Goal: Check status: Check status

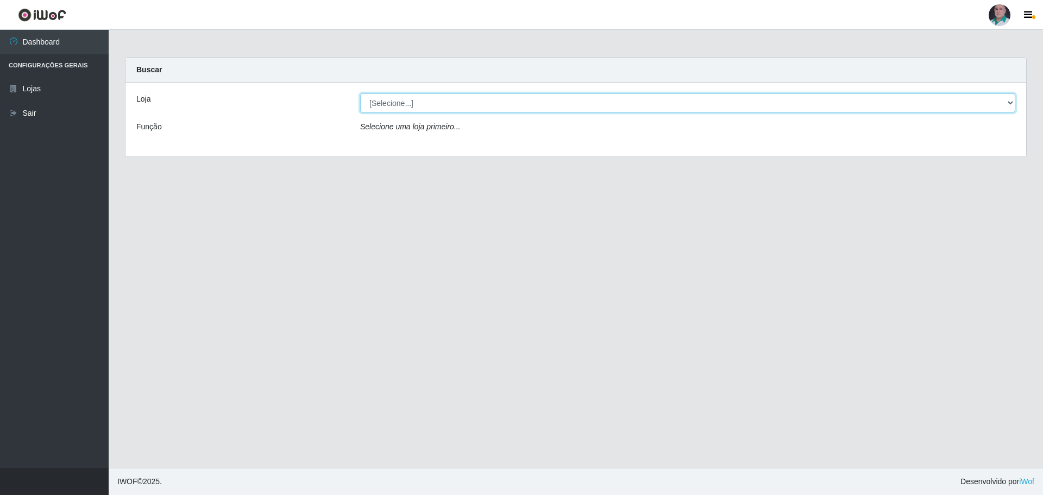
click at [440, 104] on select "[Selecione...] Mar Vermelho - Loja 05" at bounding box center [687, 102] width 655 height 19
select select "252"
click at [360, 93] on select "[Selecione...] Mar Vermelho - Loja 05" at bounding box center [687, 102] width 655 height 19
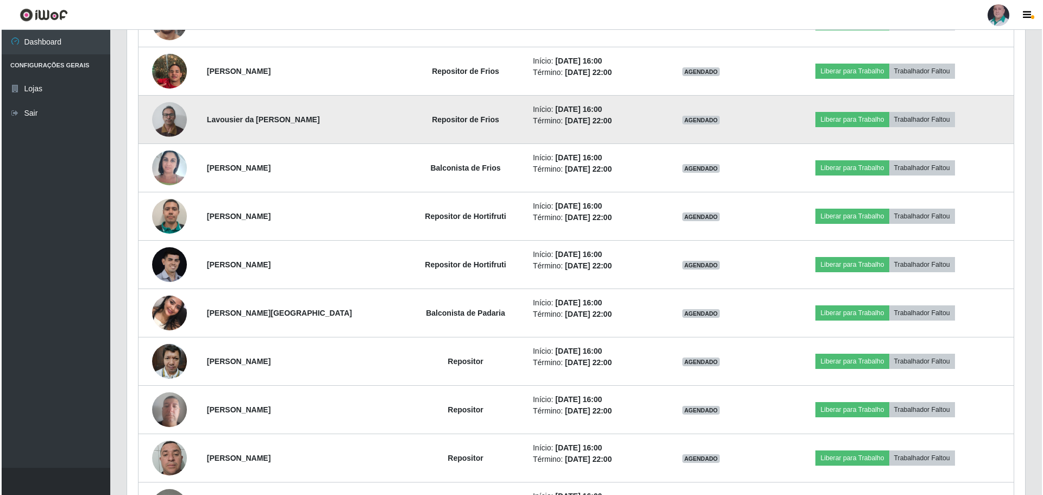
scroll to position [652, 0]
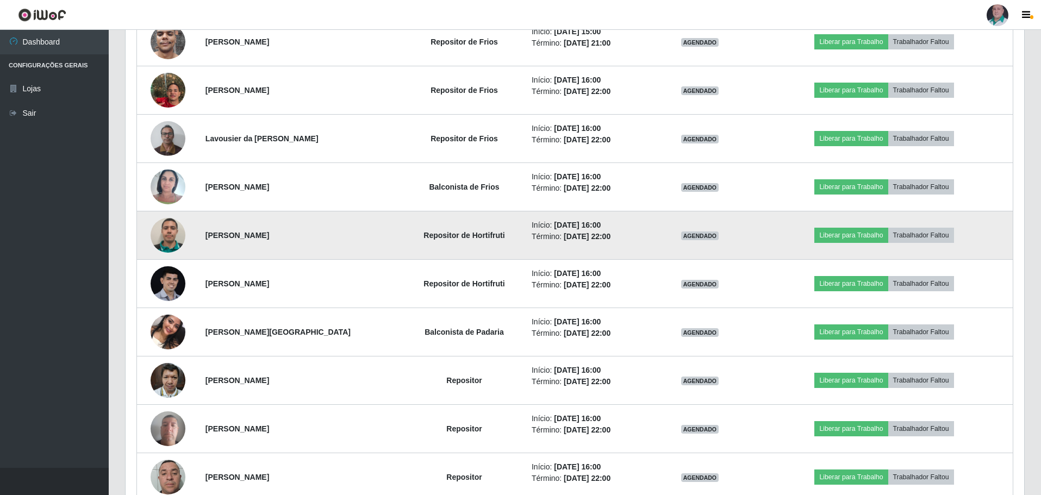
click at [170, 240] on img at bounding box center [168, 235] width 35 height 35
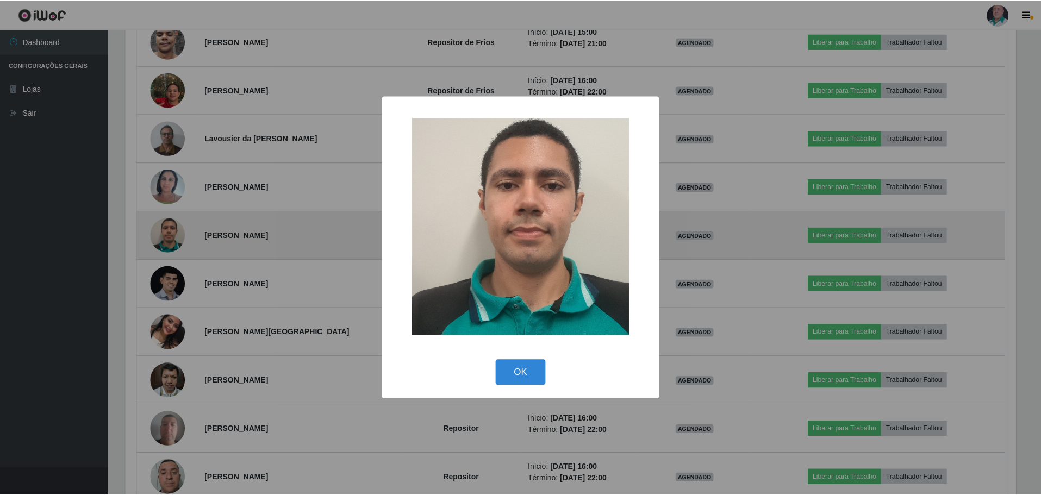
scroll to position [226, 893]
click at [170, 240] on div "× OK Cancel" at bounding box center [521, 247] width 1043 height 495
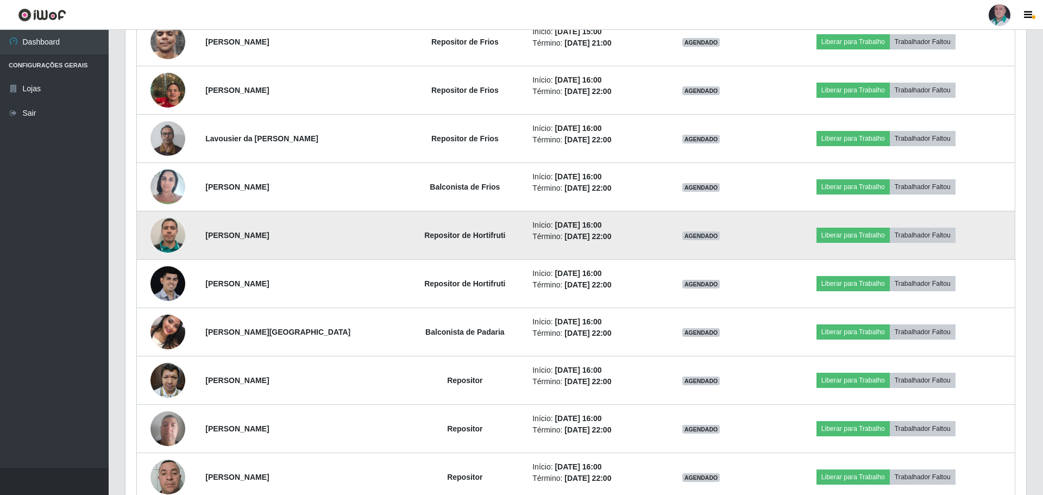
scroll to position [226, 898]
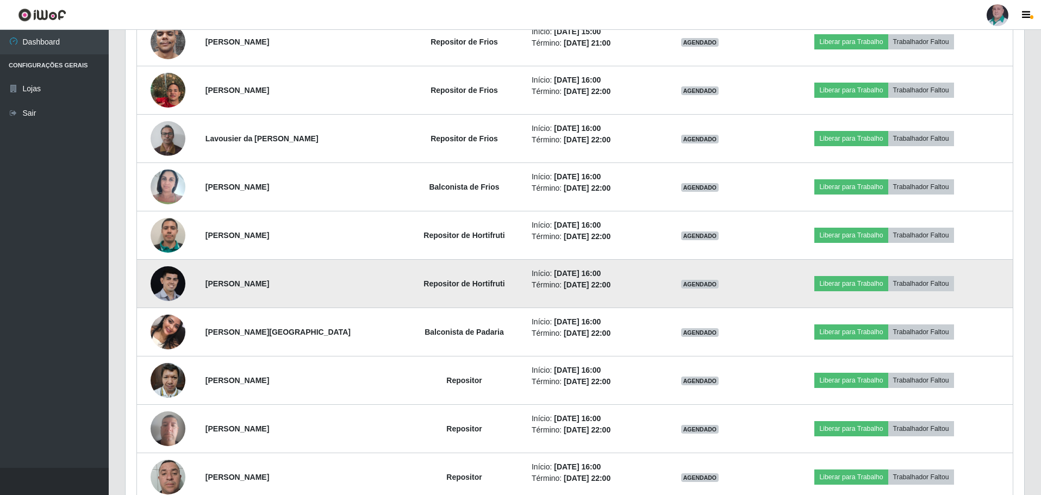
click at [169, 280] on img at bounding box center [168, 283] width 35 height 35
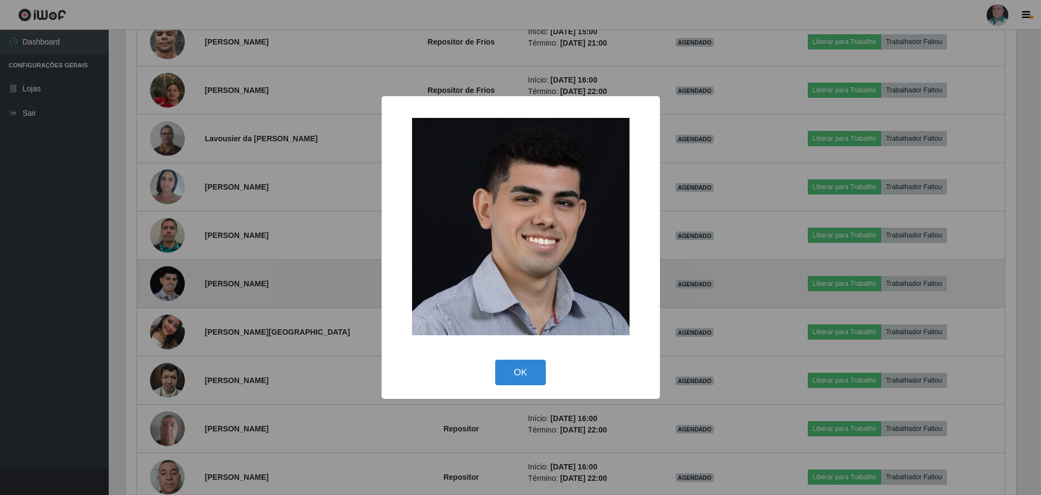
scroll to position [226, 893]
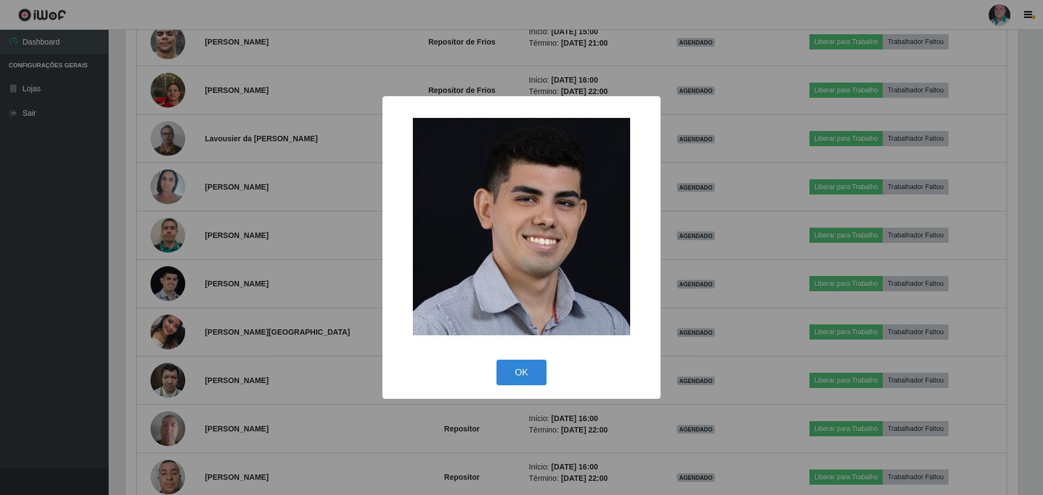
click at [168, 279] on div "× OK Cancel" at bounding box center [521, 247] width 1043 height 495
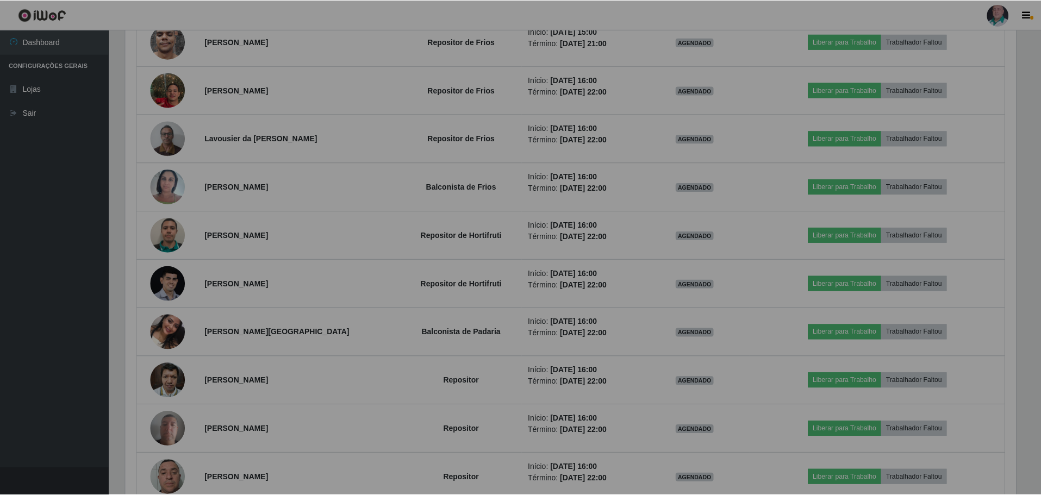
scroll to position [226, 898]
